Goal: Task Accomplishment & Management: Use online tool/utility

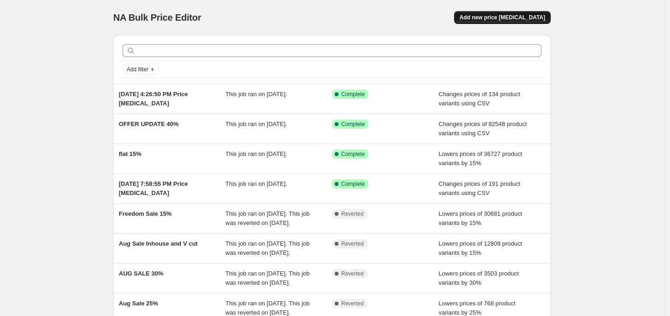
click at [518, 17] on span "Add new price [MEDICAL_DATA]" at bounding box center [502, 17] width 86 height 7
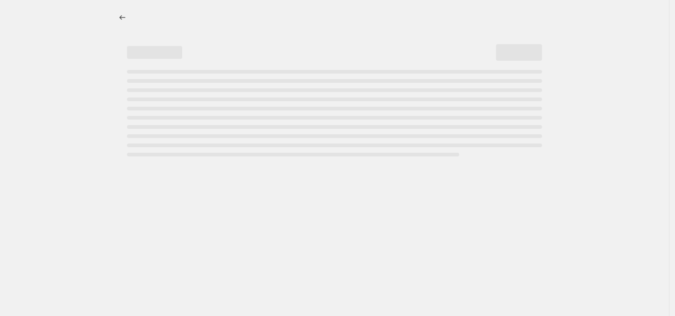
select select "percentage"
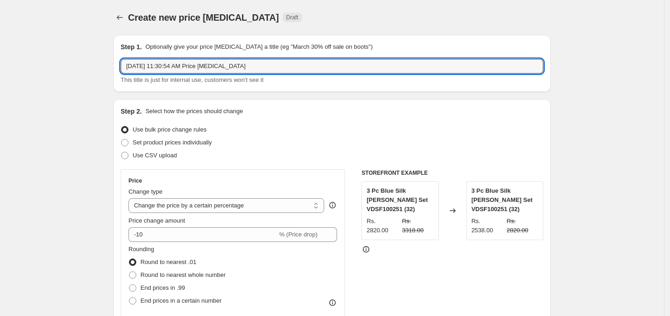
drag, startPoint x: 247, startPoint y: 71, endPoint x: 95, endPoint y: 80, distance: 151.7
type input "VCUT 22.09"
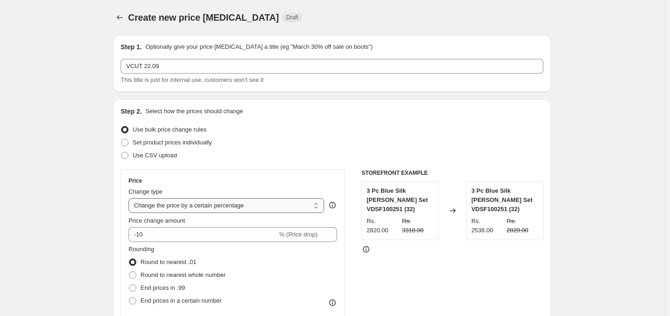
click at [174, 209] on select "Change the price to a certain amount Change the price by a certain amount Chang…" at bounding box center [226, 205] width 196 height 15
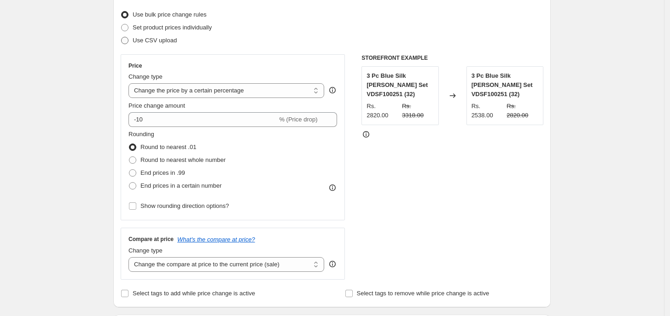
click at [154, 37] on span "Use CSV upload" at bounding box center [155, 40] width 44 height 7
click at [122, 37] on input "Use CSV upload" at bounding box center [121, 37] width 0 height 0
radio input "true"
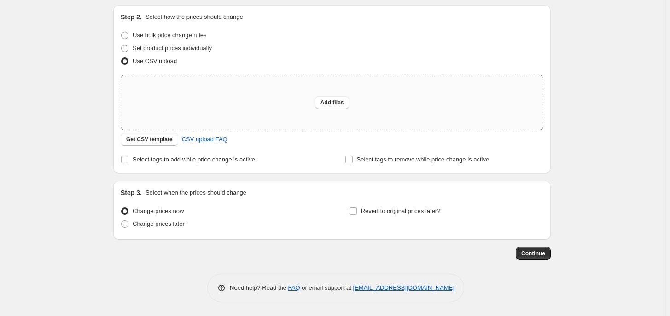
click at [287, 116] on div "Add files" at bounding box center [332, 103] width 422 height 54
type input "C:\fakepath\V CUT GST UPDATION INR.csv"
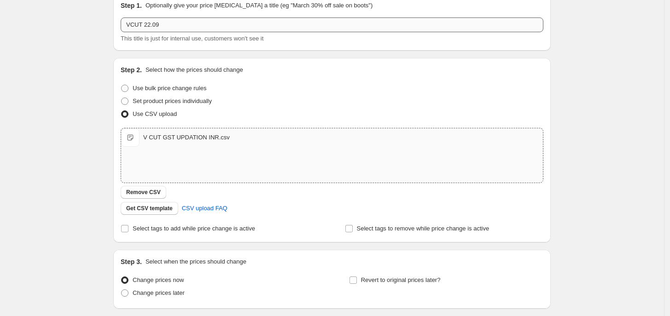
scroll to position [0, 0]
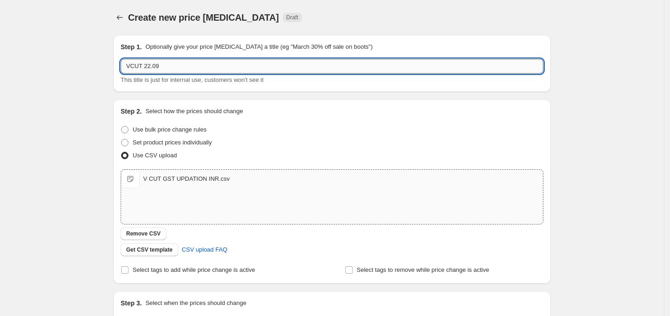
drag, startPoint x: 144, startPoint y: 67, endPoint x: 193, endPoint y: 68, distance: 49.3
click at [193, 68] on input "VCUT 22.09" at bounding box center [332, 66] width 423 height 15
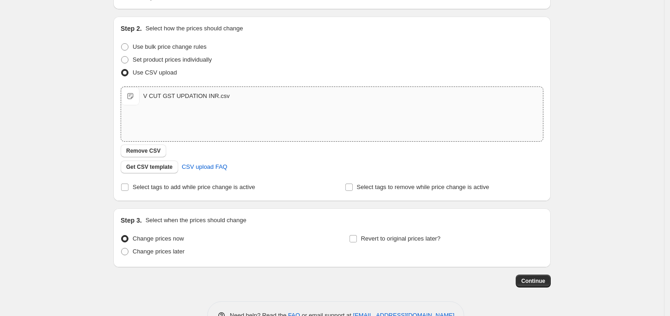
scroll to position [110, 0]
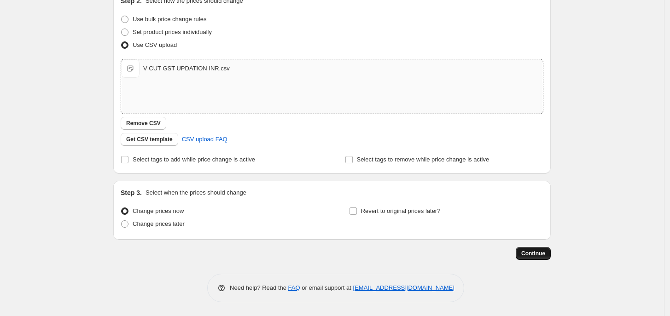
type input "VCUT GST Updation"
click at [537, 251] on span "Continue" at bounding box center [533, 253] width 24 height 7
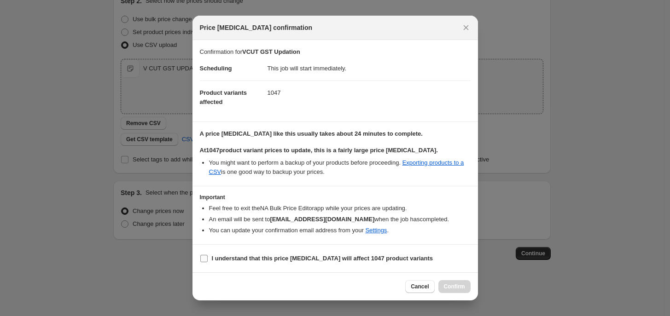
click at [265, 257] on b "I understand that this price [MEDICAL_DATA] will affect 1047 product variants" at bounding box center [322, 258] width 221 height 7
click at [208, 257] on input "I understand that this price [MEDICAL_DATA] will affect 1047 product variants" at bounding box center [203, 258] width 7 height 7
checkbox input "true"
click at [447, 285] on span "Confirm" at bounding box center [454, 286] width 21 height 7
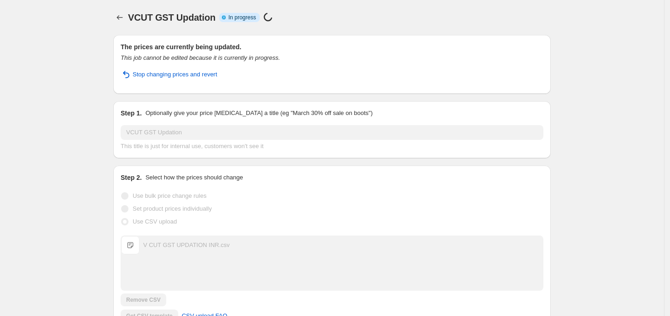
scroll to position [134, 0]
